Goal: Task Accomplishment & Management: Manage account settings

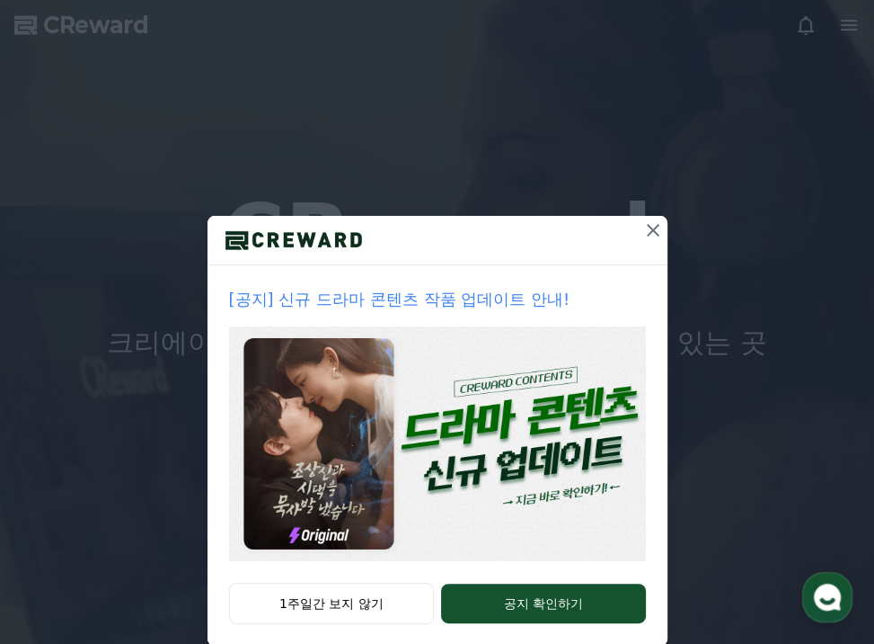
click at [643, 232] on icon at bounding box center [654, 230] width 22 height 22
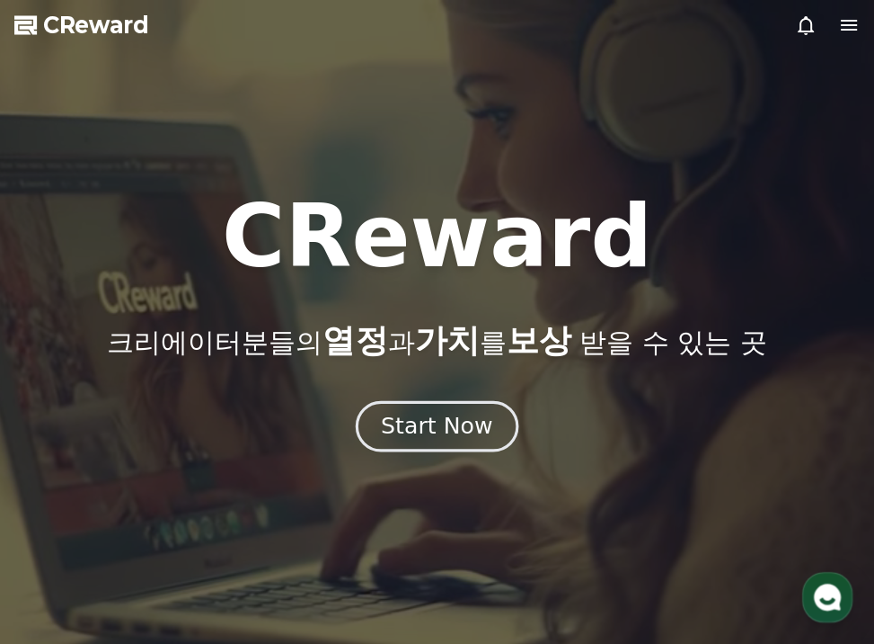
click at [457, 426] on div "Start Now" at bounding box center [436, 426] width 111 height 31
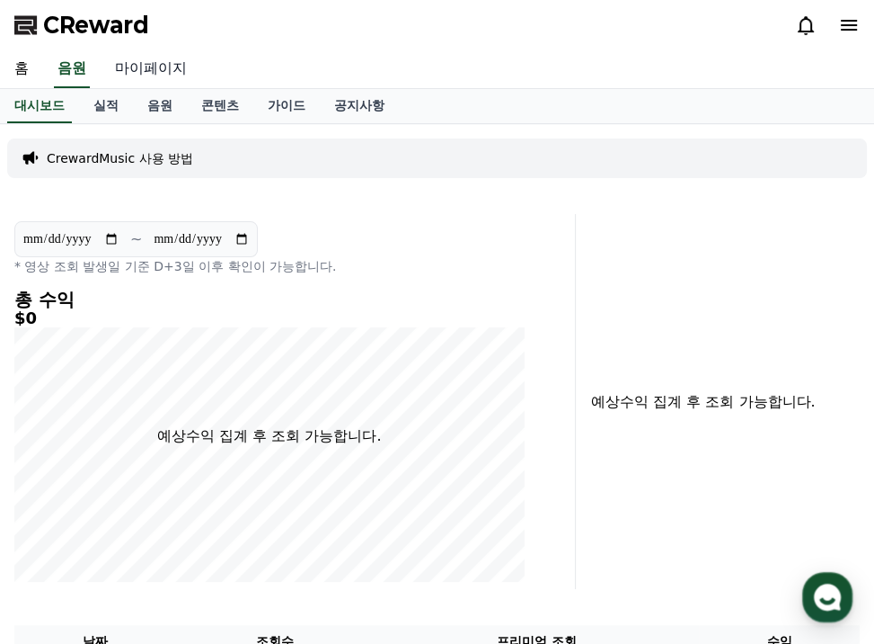
click at [129, 67] on link "마이페이지" at bounding box center [151, 69] width 101 height 38
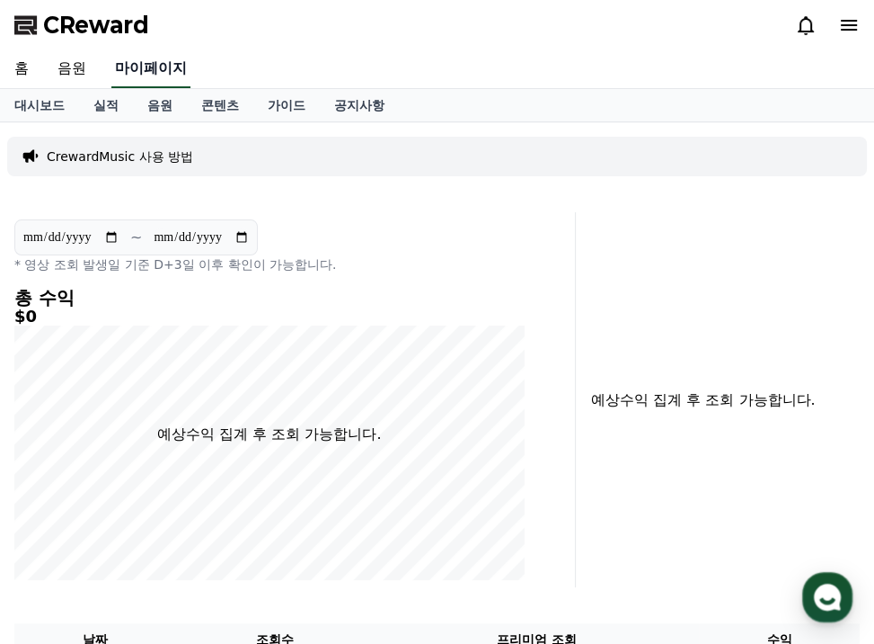
select select "**********"
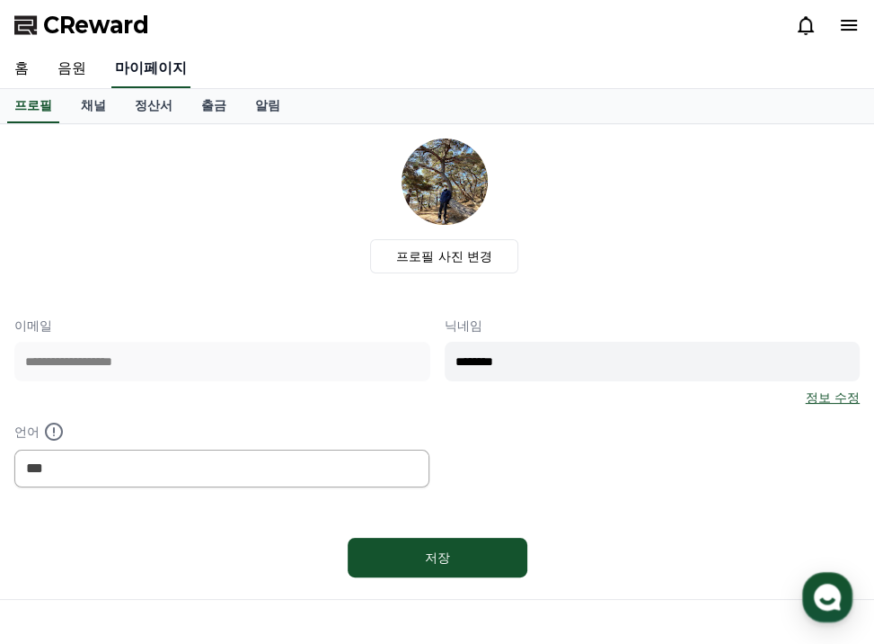
click at [158, 67] on link "마이페이지" at bounding box center [150, 69] width 79 height 38
click at [90, 111] on link "채널" at bounding box center [94, 106] width 54 height 34
